Goal: Task Accomplishment & Management: Manage account settings

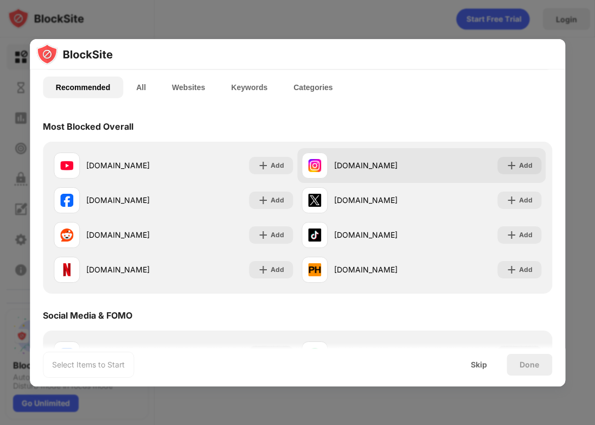
scroll to position [74, 0]
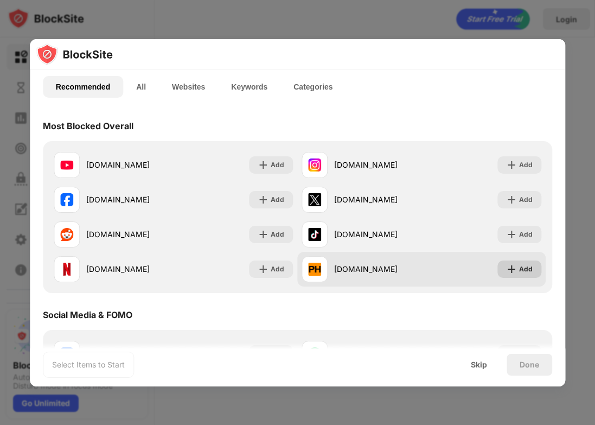
click at [519, 269] on div "Add" at bounding box center [526, 269] width 14 height 11
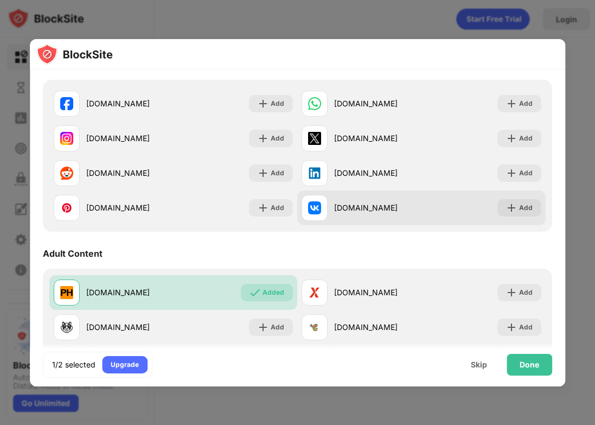
scroll to position [425, 0]
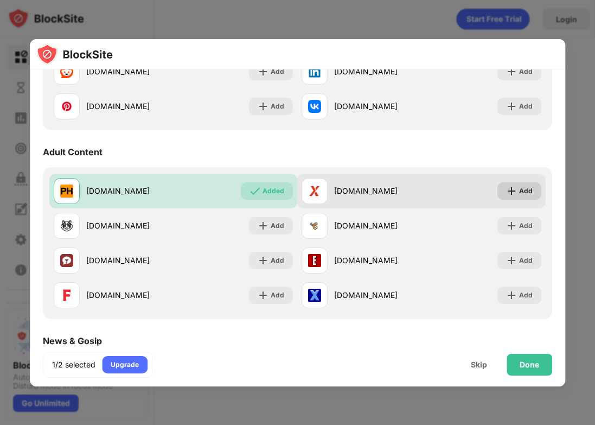
click at [506, 190] on img at bounding box center [511, 191] width 11 height 11
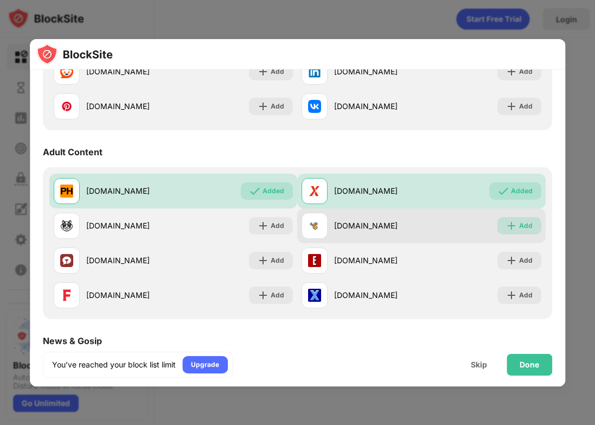
click at [519, 225] on div "Add" at bounding box center [526, 225] width 14 height 11
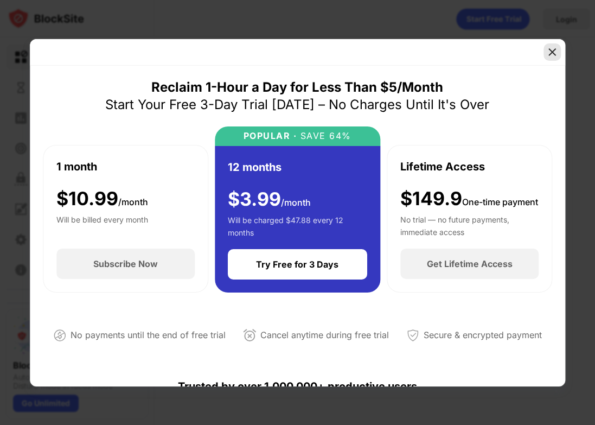
click at [548, 53] on img at bounding box center [552, 52] width 11 height 11
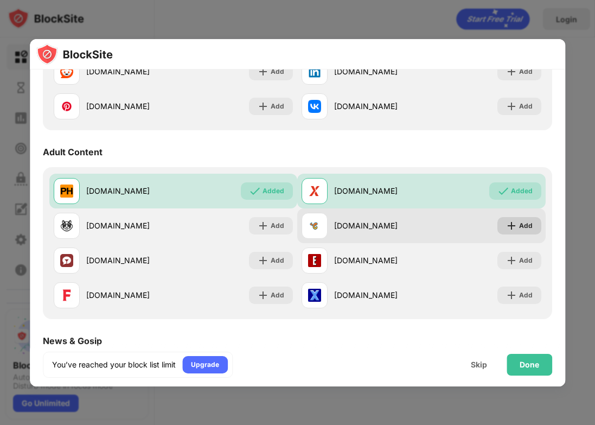
click at [498, 223] on div "Add" at bounding box center [520, 225] width 44 height 17
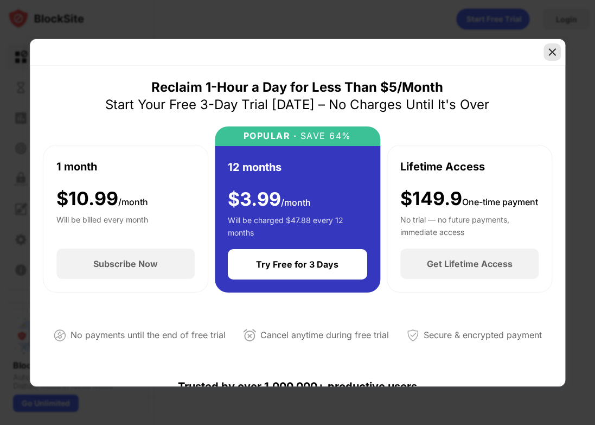
click at [555, 52] on img at bounding box center [552, 52] width 11 height 11
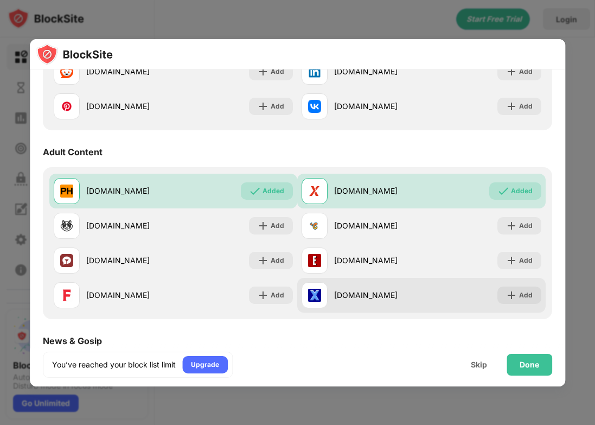
scroll to position [473, 0]
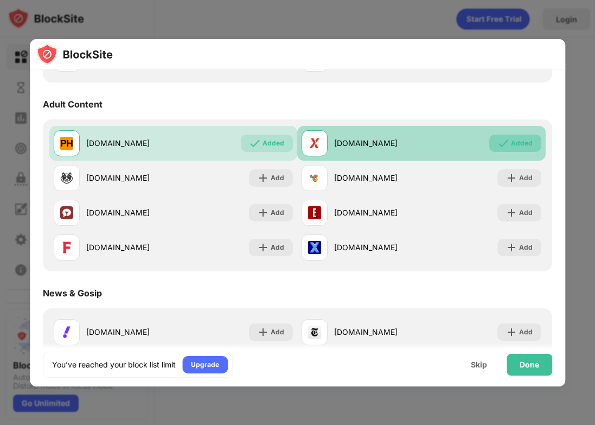
click at [519, 144] on div "Added" at bounding box center [522, 143] width 22 height 11
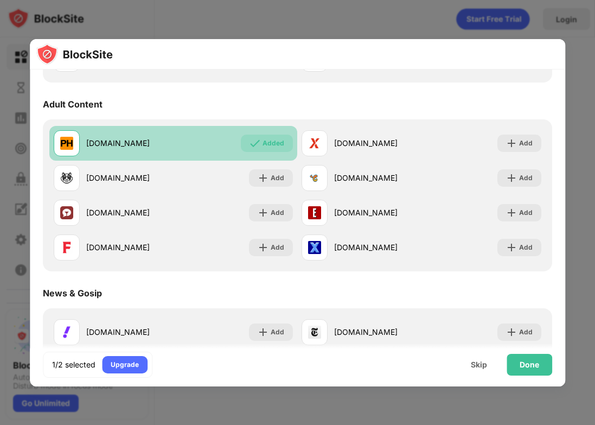
click at [268, 144] on div "Added" at bounding box center [274, 143] width 22 height 11
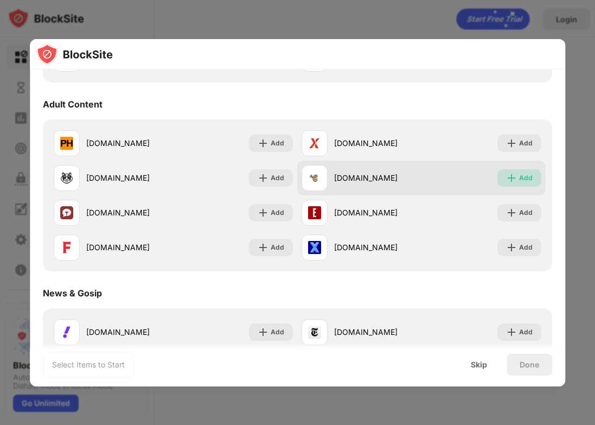
click at [519, 182] on div "Add" at bounding box center [526, 178] width 14 height 11
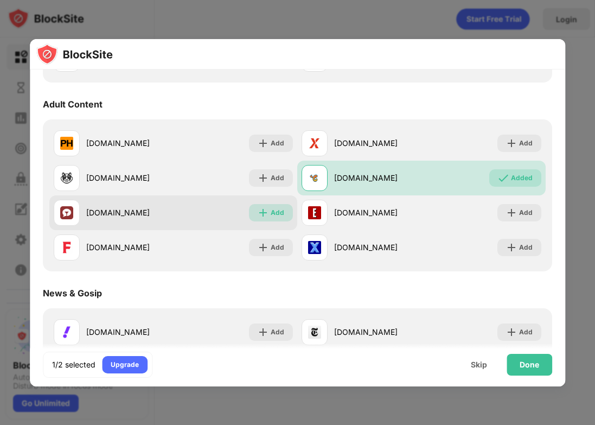
click at [271, 215] on div "Add" at bounding box center [278, 212] width 14 height 11
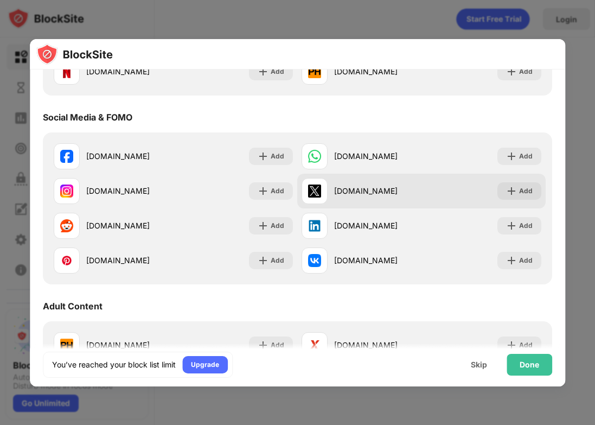
scroll to position [277, 0]
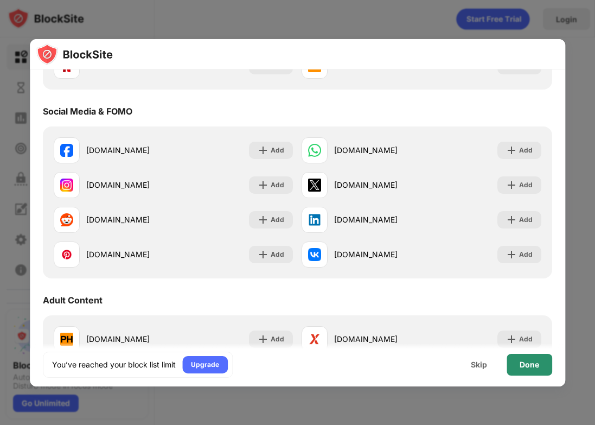
click at [537, 371] on div "Done" at bounding box center [530, 365] width 46 height 22
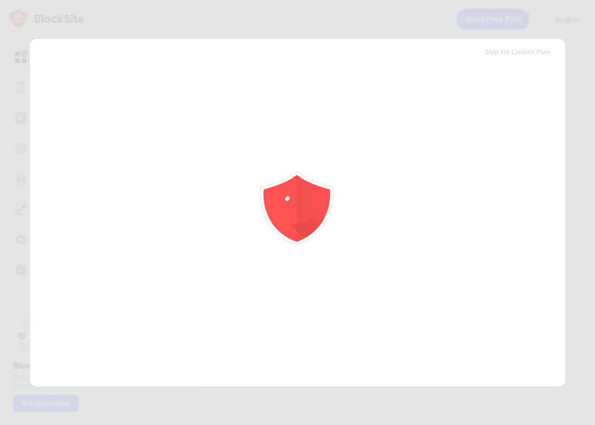
scroll to position [0, 0]
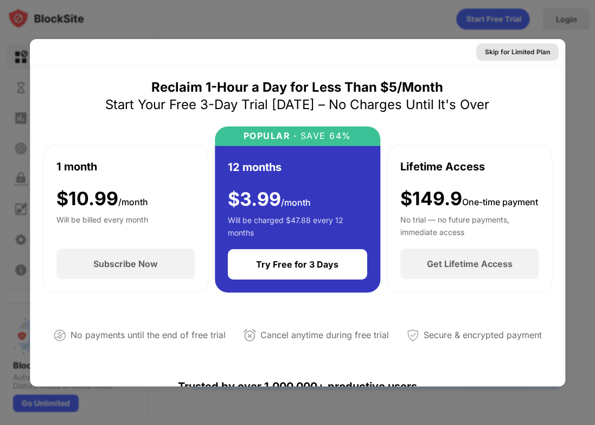
click at [536, 56] on div "Skip for Limited Plan" at bounding box center [517, 52] width 65 height 11
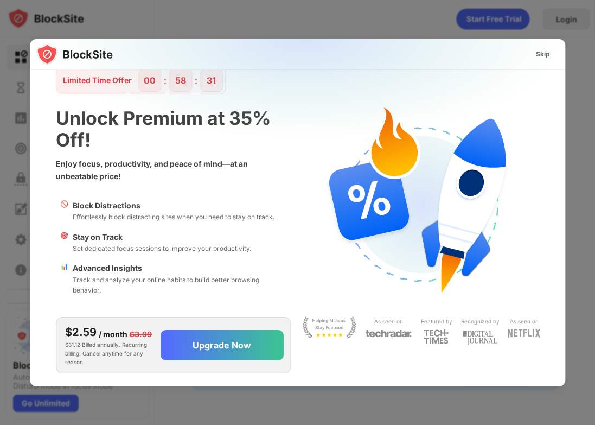
scroll to position [15, 0]
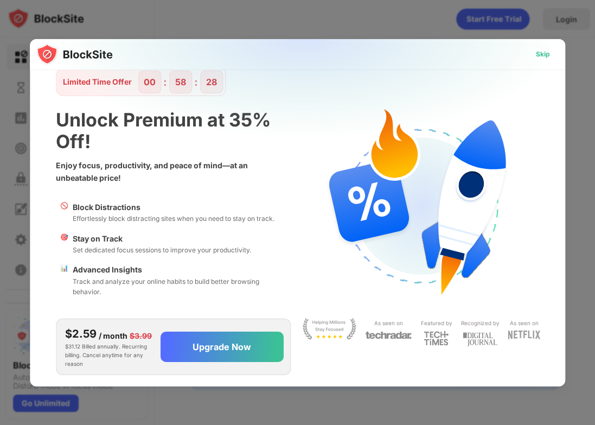
click at [536, 55] on div "Skip" at bounding box center [543, 54] width 14 height 11
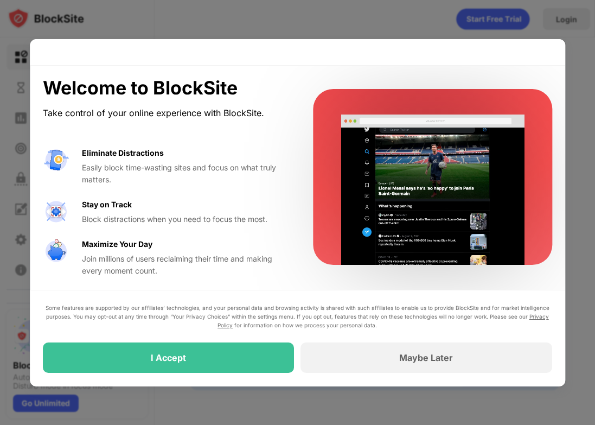
scroll to position [2, 0]
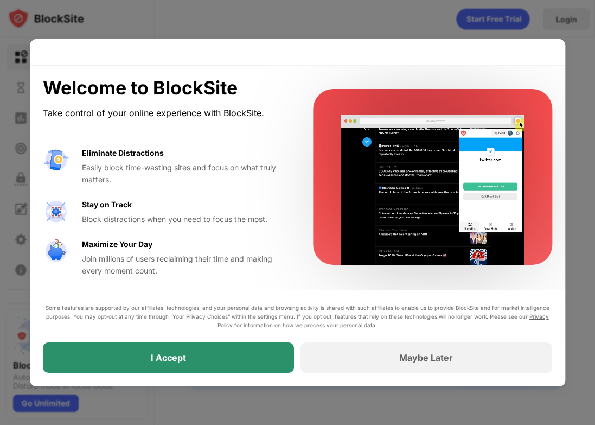
click at [225, 357] on div "I Accept" at bounding box center [169, 357] width 252 height 30
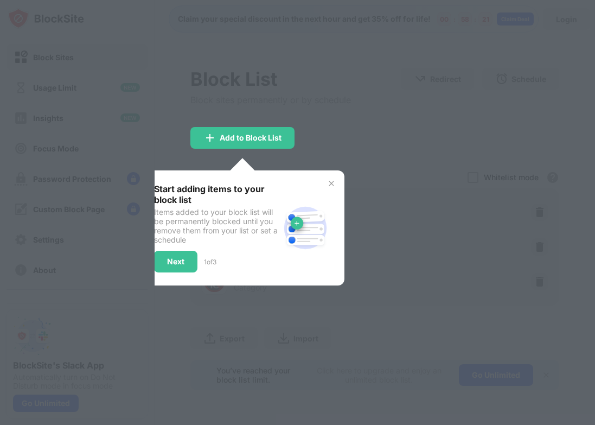
click at [332, 183] on img at bounding box center [331, 183] width 9 height 9
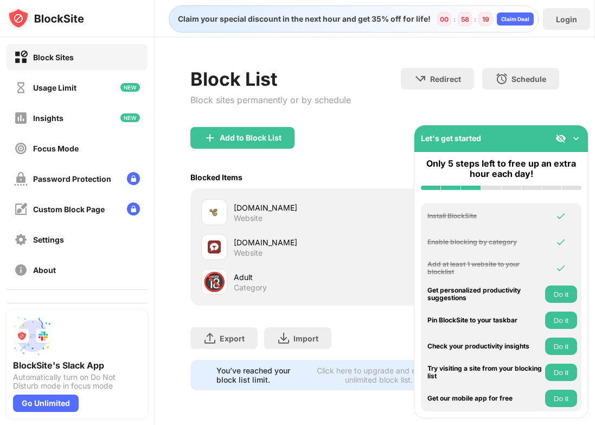
click at [213, 279] on div "🔞" at bounding box center [214, 282] width 23 height 22
click at [251, 281] on div "Adult" at bounding box center [304, 276] width 141 height 11
click at [575, 138] on img at bounding box center [576, 138] width 11 height 11
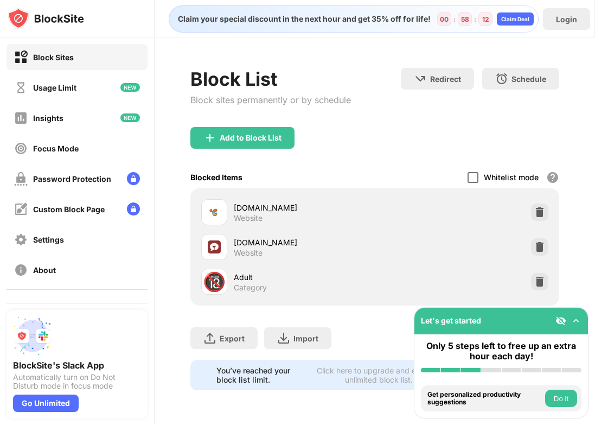
click at [474, 177] on div "Whitelist mode Block all websites except for those in your whitelist. Whitelist…" at bounding box center [514, 177] width 92 height 22
click at [462, 176] on div "Blocked Items Whitelist mode Block all websites except for those in your whitel…" at bounding box center [374, 177] width 369 height 22
click at [473, 177] on div at bounding box center [473, 177] width 11 height 11
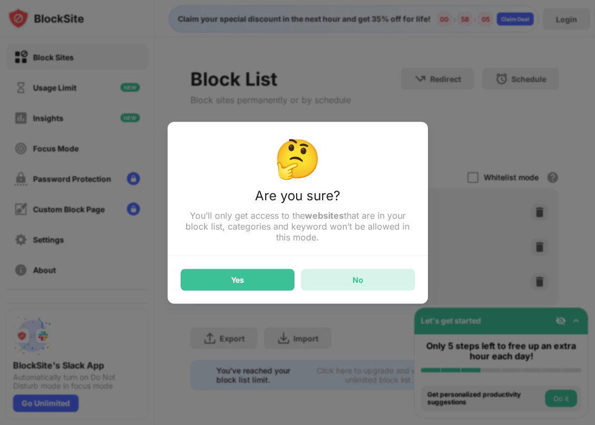
click at [341, 276] on div "No" at bounding box center [358, 280] width 114 height 22
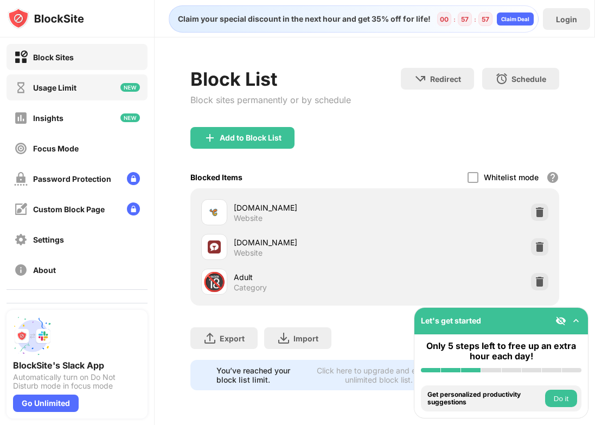
click at [101, 86] on div "Usage Limit" at bounding box center [77, 87] width 141 height 26
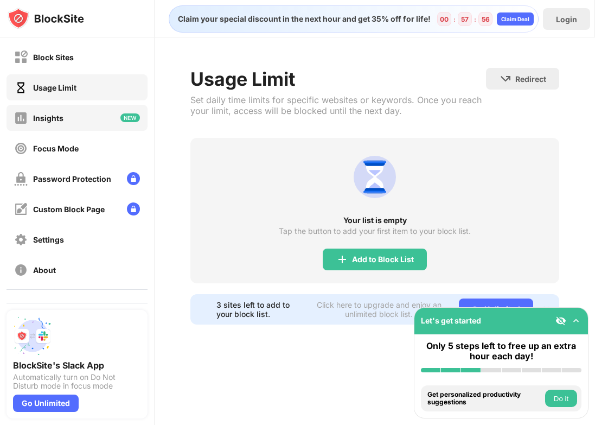
click at [85, 112] on div "Insights" at bounding box center [77, 118] width 141 height 26
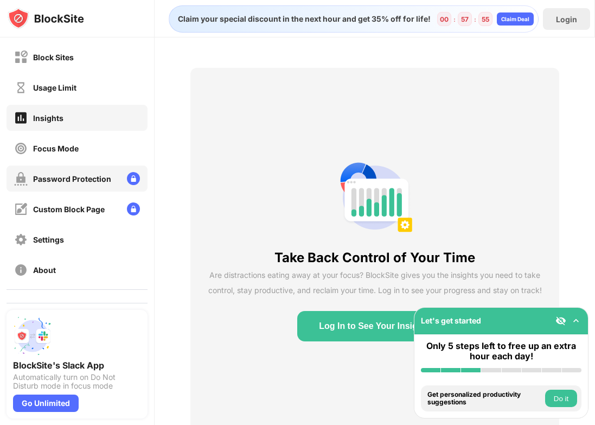
click at [72, 169] on div "Password Protection" at bounding box center [77, 179] width 141 height 26
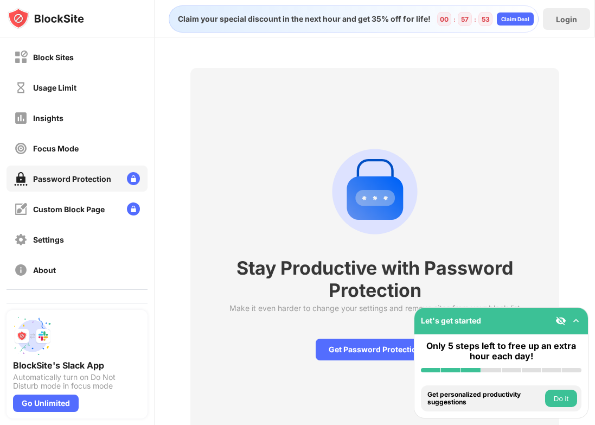
scroll to position [46, 0]
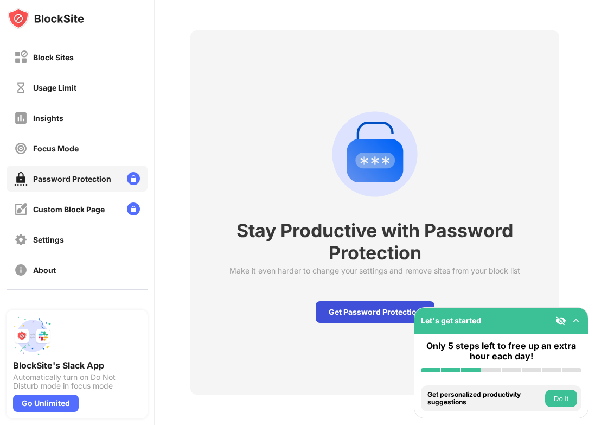
click at [337, 301] on div "Get Password Protection" at bounding box center [375, 312] width 119 height 22
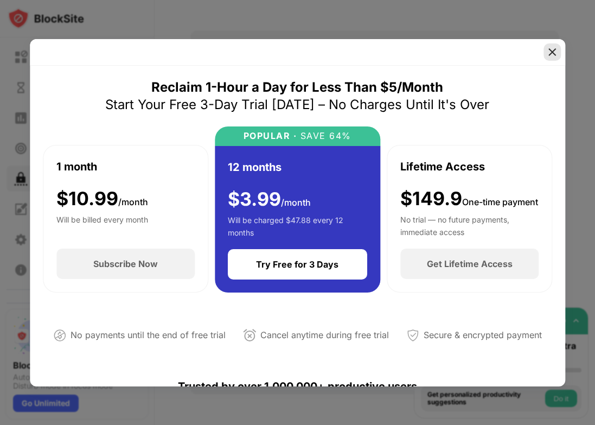
click at [556, 52] on img at bounding box center [552, 52] width 11 height 11
